Goal: Task Accomplishment & Management: Complete application form

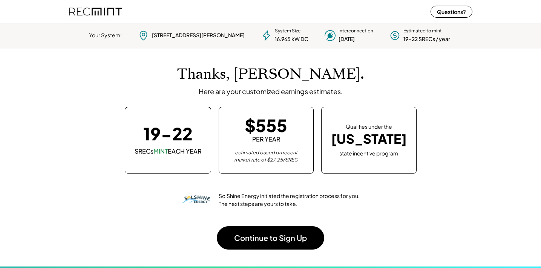
scroll to position [106, 210]
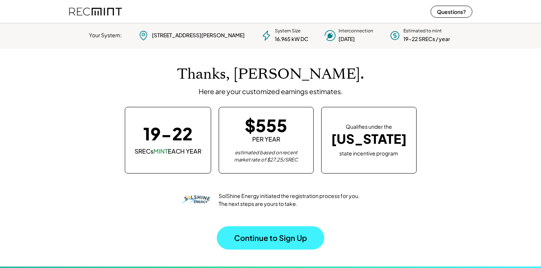
click at [296, 240] on button "Continue to Sign Up" at bounding box center [270, 237] width 107 height 23
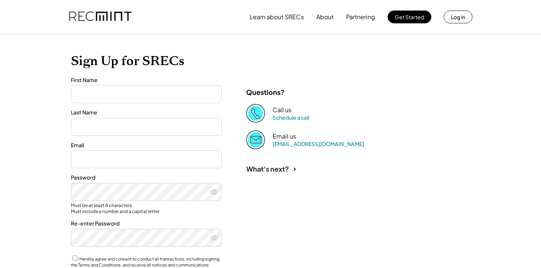
type input "*******"
type input "**********"
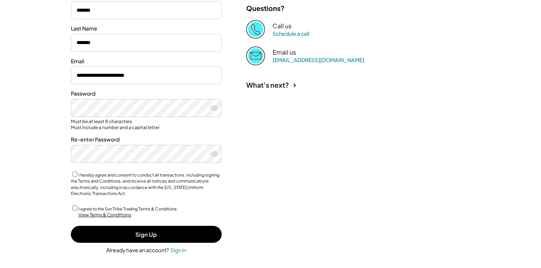
scroll to position [117, 0]
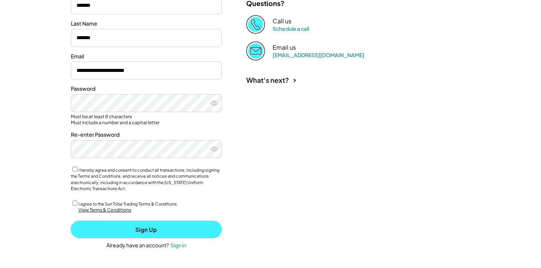
click at [191, 235] on button "Sign Up" at bounding box center [146, 229] width 151 height 17
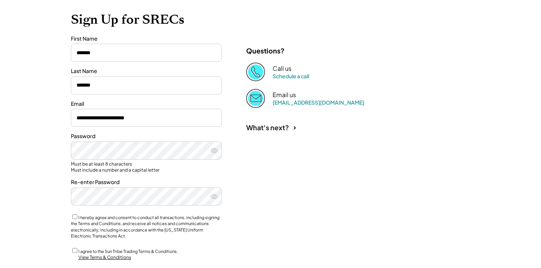
scroll to position [0, 0]
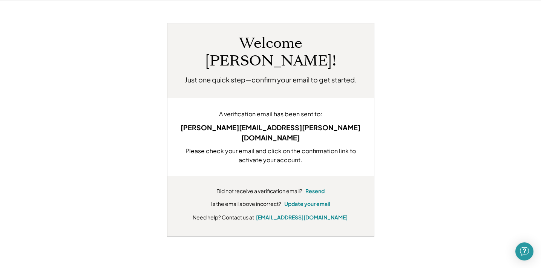
scroll to position [37, 0]
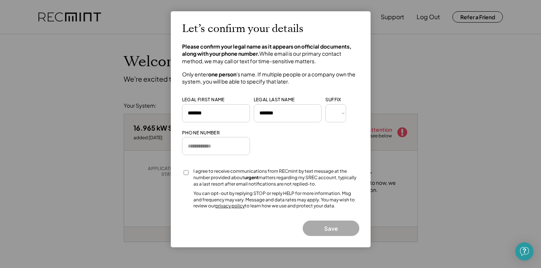
click at [332, 115] on select "*** *** * ** *** ** * ** *** **** ** *" at bounding box center [335, 113] width 21 height 18
select select "*****"
click at [325, 104] on select "*** *** * ** *** ** * ** *** **** ** *" at bounding box center [335, 113] width 21 height 18
click at [205, 145] on input "input" at bounding box center [216, 146] width 68 height 18
type input "**********"
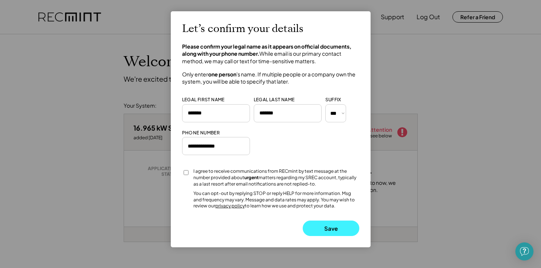
click at [326, 227] on button "Save" at bounding box center [331, 228] width 57 height 15
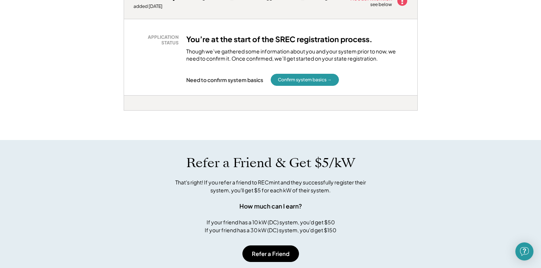
scroll to position [119, 0]
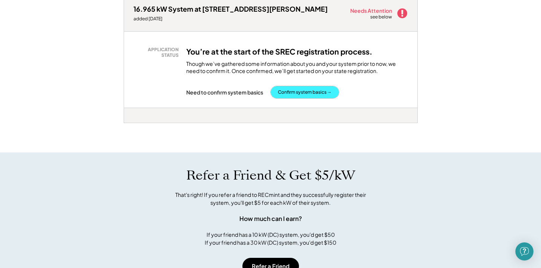
click at [302, 93] on button "Confirm system basics →" at bounding box center [305, 92] width 68 height 12
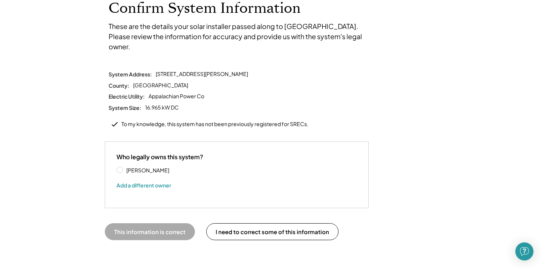
scroll to position [56, 0]
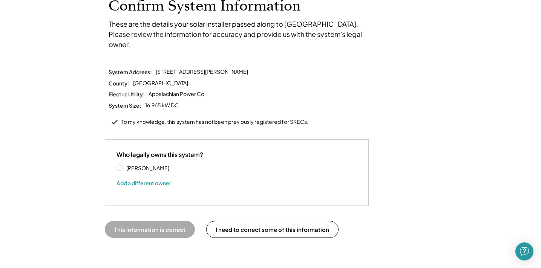
click at [113, 159] on div "Who legally owns this system? Leonard Kolstad III Add a different owner" at bounding box center [237, 172] width 264 height 67
click at [124, 165] on label "Leonard Kolstad III" at bounding box center [158, 167] width 68 height 5
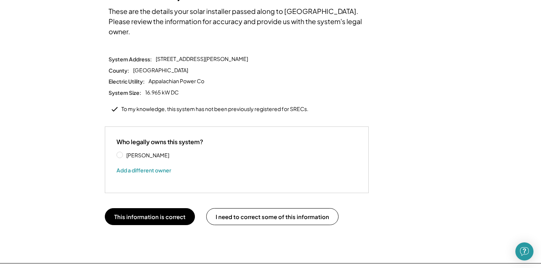
scroll to position [69, 0]
click at [171, 208] on button "This information is correct" at bounding box center [150, 216] width 90 height 17
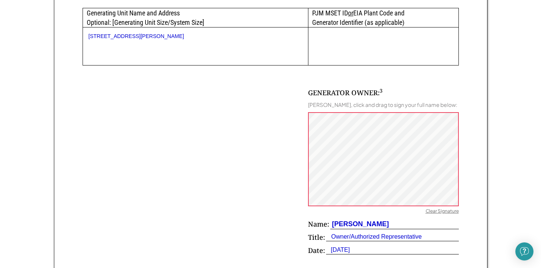
scroll to position [464, 0]
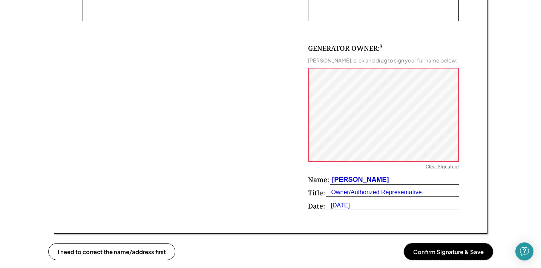
click at [444, 260] on button "Confirm Signature & Save" at bounding box center [448, 251] width 89 height 17
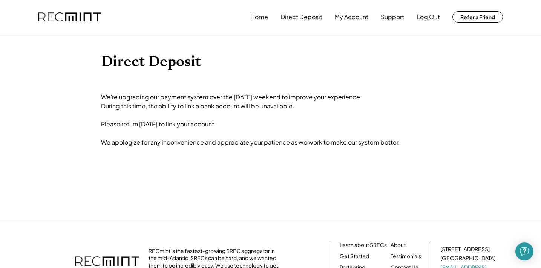
click at [61, 17] on img at bounding box center [69, 16] width 63 height 9
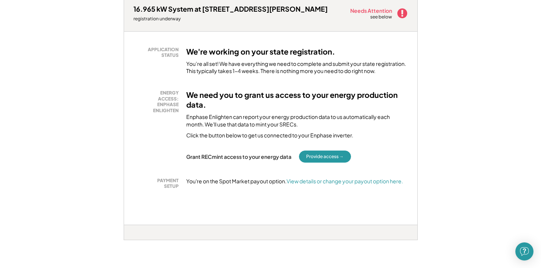
scroll to position [120, 0]
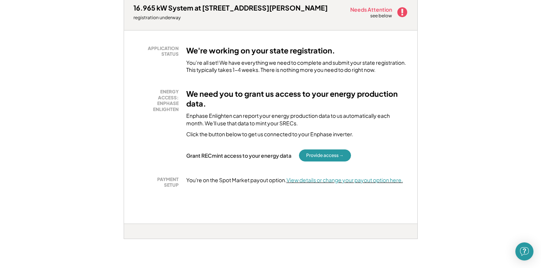
click at [335, 181] on font "View details or change your payout option here." at bounding box center [344, 180] width 116 height 7
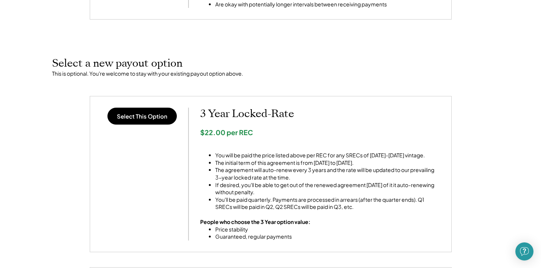
scroll to position [248, 0]
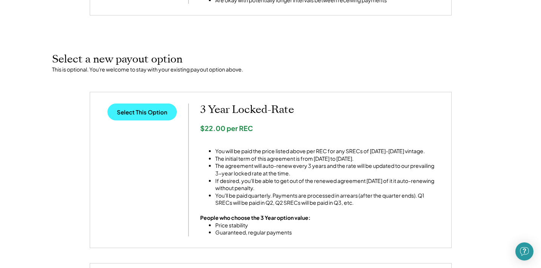
click at [145, 112] on button "Select This Option" at bounding box center [141, 112] width 69 height 17
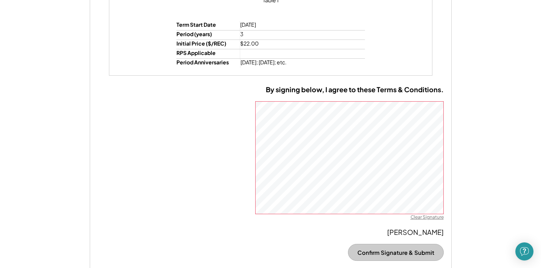
scroll to position [542, 0]
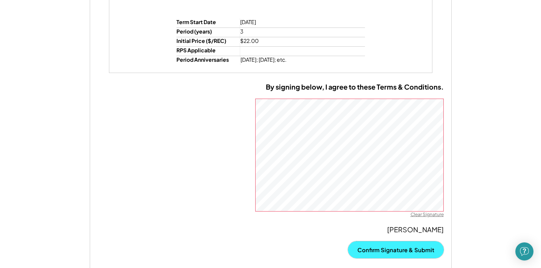
click at [380, 245] on button "Confirm Signature & Submit" at bounding box center [396, 250] width 96 height 17
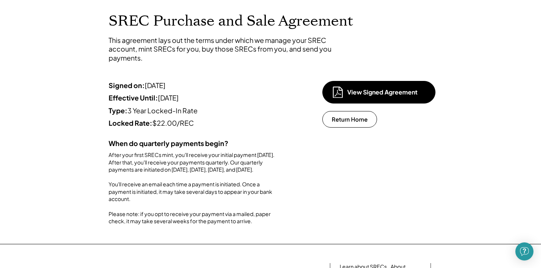
scroll to position [26, 0]
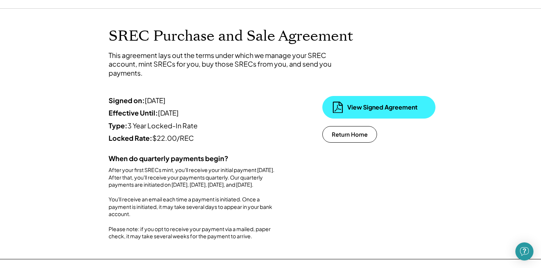
click at [374, 105] on div "View Signed Agreement" at bounding box center [384, 107] width 75 height 8
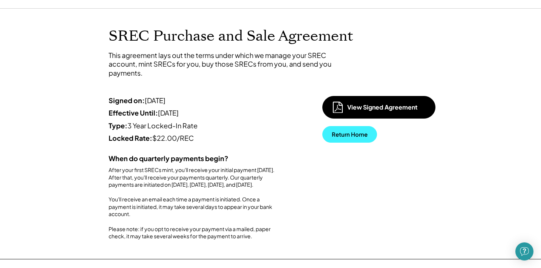
click at [348, 135] on button "Return Home" at bounding box center [349, 134] width 55 height 17
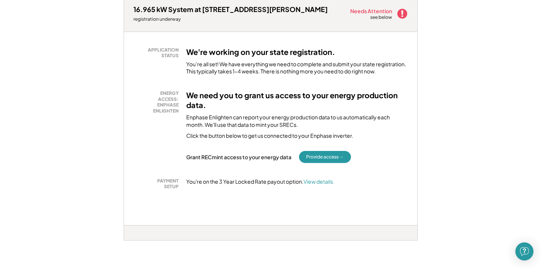
scroll to position [119, 0]
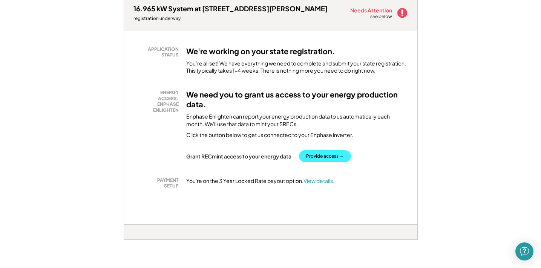
click at [334, 161] on button "Provide access →" at bounding box center [325, 156] width 52 height 12
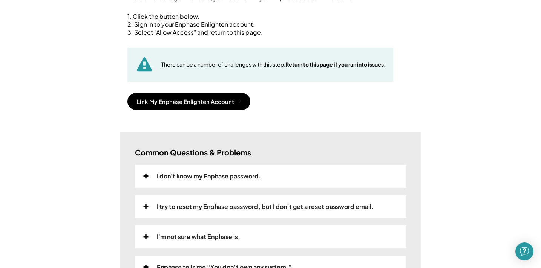
scroll to position [101, 0]
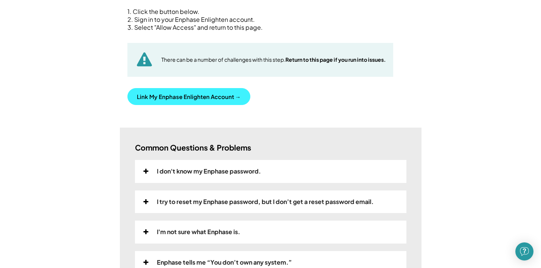
click at [199, 98] on button "Link My Enphase Enlighten Account →" at bounding box center [188, 96] width 123 height 17
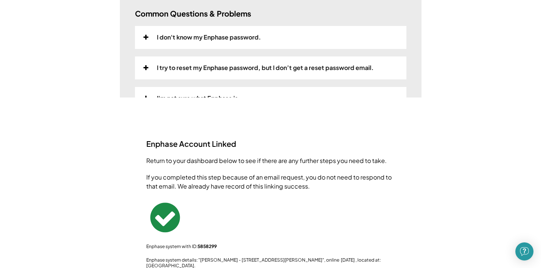
scroll to position [26, 0]
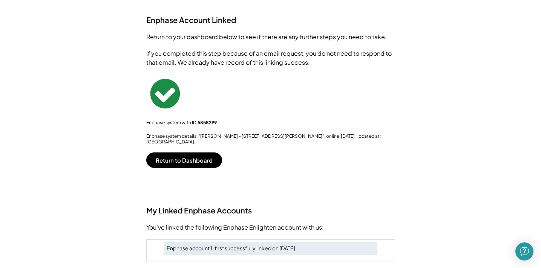
scroll to position [77, 0]
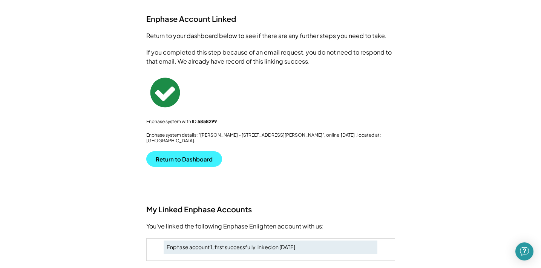
click at [197, 152] on button "Return to Dashboard" at bounding box center [184, 158] width 76 height 15
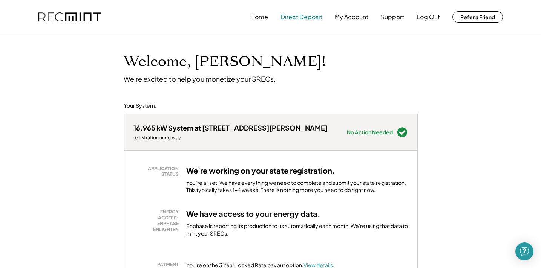
click at [301, 20] on button "Direct Deposit" at bounding box center [301, 16] width 42 height 15
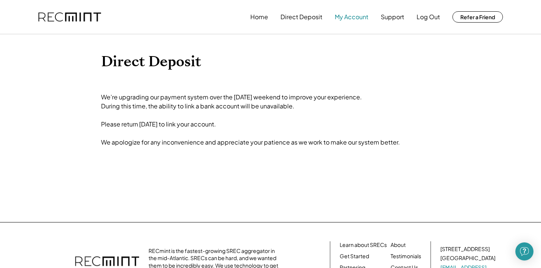
click at [364, 18] on button "My Account" at bounding box center [352, 16] width 34 height 15
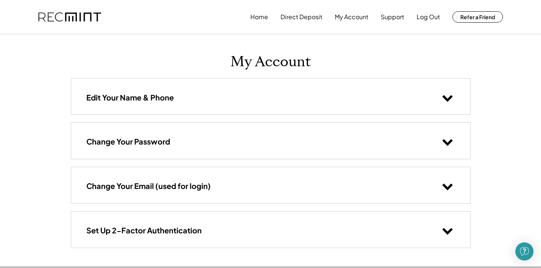
click at [443, 94] on icon at bounding box center [447, 97] width 11 height 11
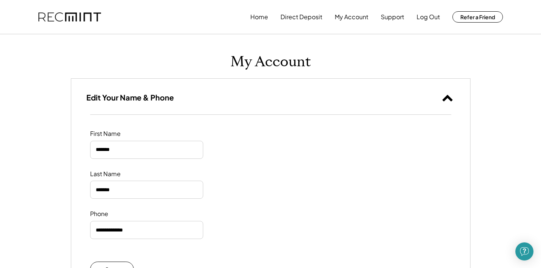
click at [443, 94] on icon at bounding box center [447, 97] width 11 height 11
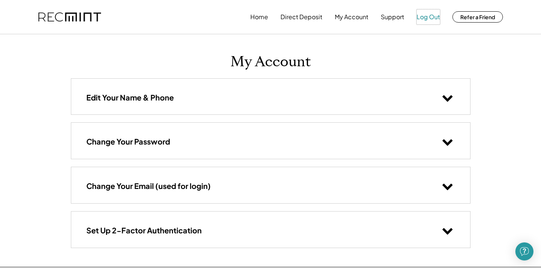
click at [431, 18] on button "Log Out" at bounding box center [427, 16] width 23 height 15
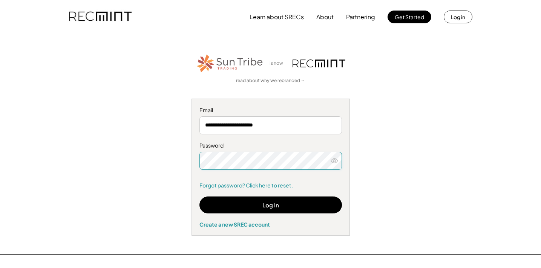
click at [197, 191] on div "**********" at bounding box center [270, 167] width 158 height 137
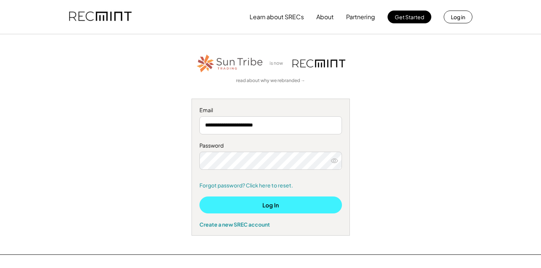
click at [238, 203] on button "Log In" at bounding box center [270, 205] width 142 height 17
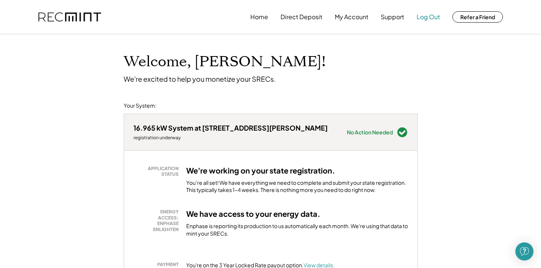
click at [427, 16] on button "Log Out" at bounding box center [427, 16] width 23 height 15
